Goal: Task Accomplishment & Management: Use online tool/utility

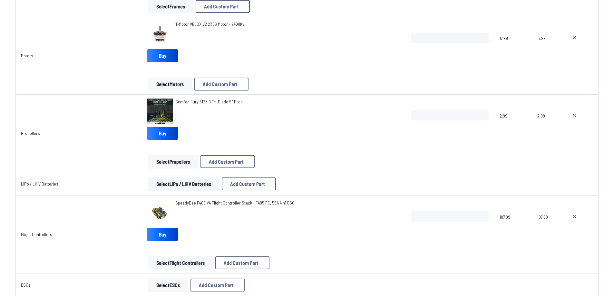
scroll to position [97, 0]
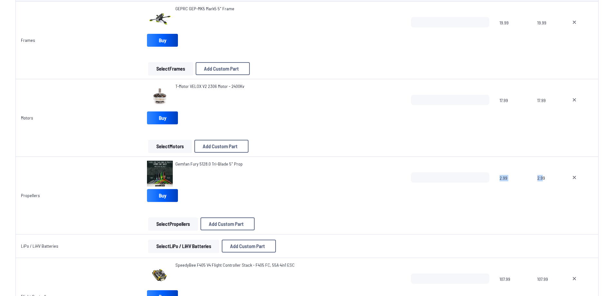
drag, startPoint x: 541, startPoint y: 180, endPoint x: 362, endPoint y: 227, distance: 184.7
click at [364, 226] on tr "Propellers Gemfan Fury 5128.0 Tri-Blade 5" Prop Buy Select Propellers Add Custo…" at bounding box center [306, 196] width 583 height 78
click at [362, 227] on div "Select Propellers Add Custom Part Add Custom Part Part name* Brand / Manufactur…" at bounding box center [273, 223] width 253 height 13
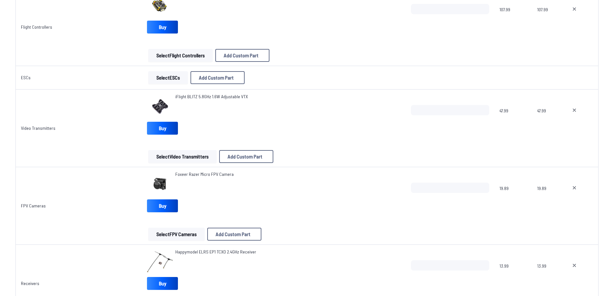
scroll to position [258, 0]
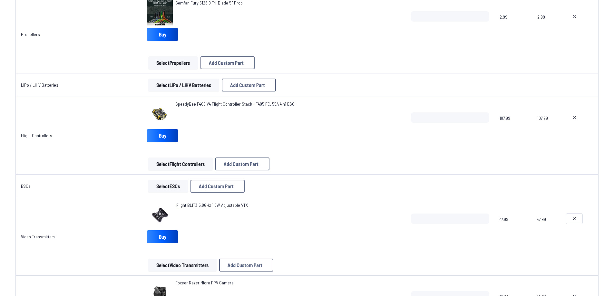
click at [572, 215] on button at bounding box center [574, 219] width 16 height 10
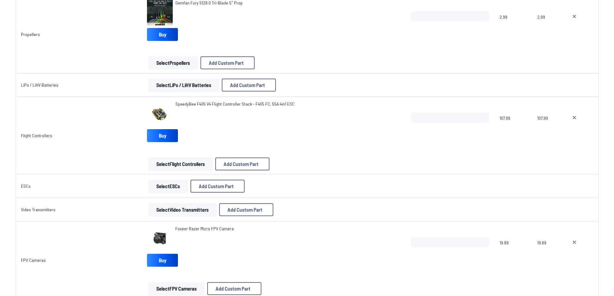
click at [172, 212] on button "Select Video Transmitters" at bounding box center [182, 209] width 68 height 13
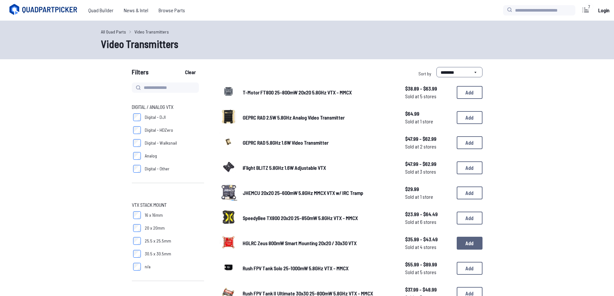
click at [468, 242] on button "Add" at bounding box center [470, 243] width 26 height 13
drag, startPoint x: 468, startPoint y: 242, endPoint x: 111, endPoint y: 238, distance: 356.0
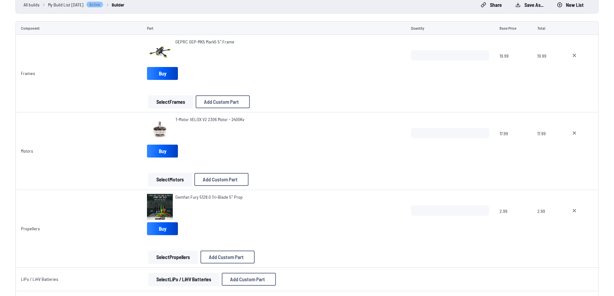
scroll to position [193, 0]
